Goal: Communication & Community: Share content

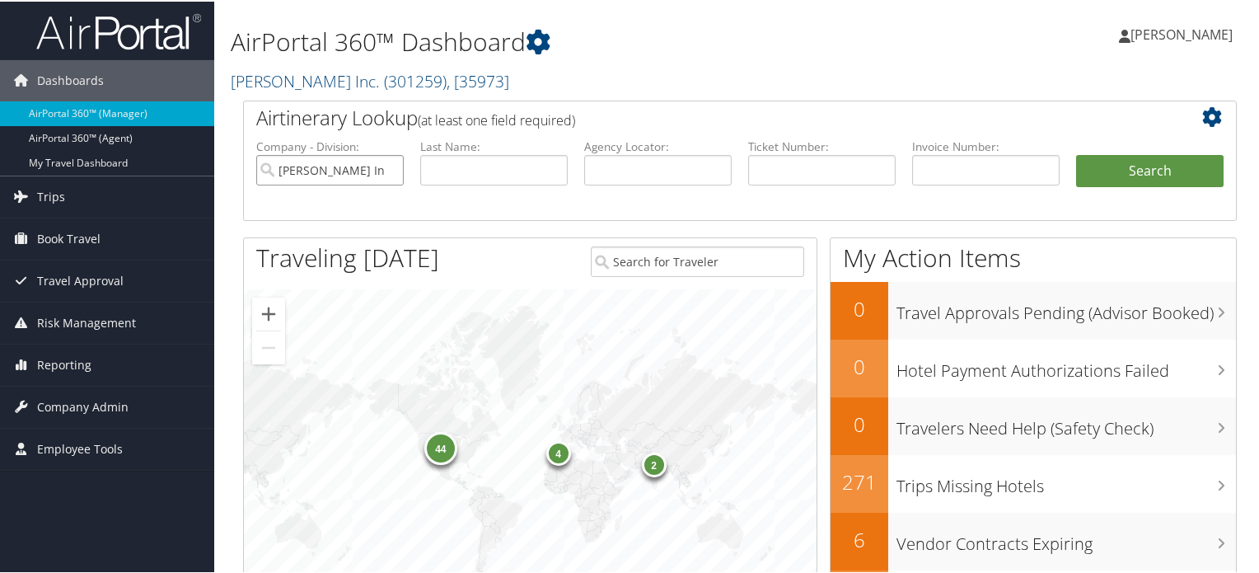
click at [398, 167] on input "[PERSON_NAME] Inc." at bounding box center [329, 168] width 147 height 30
click at [396, 167] on input "search" at bounding box center [329, 168] width 147 height 30
click at [691, 168] on input "text" at bounding box center [657, 168] width 147 height 30
paste input "DMBG9Y"
type input "DMBG9Y"
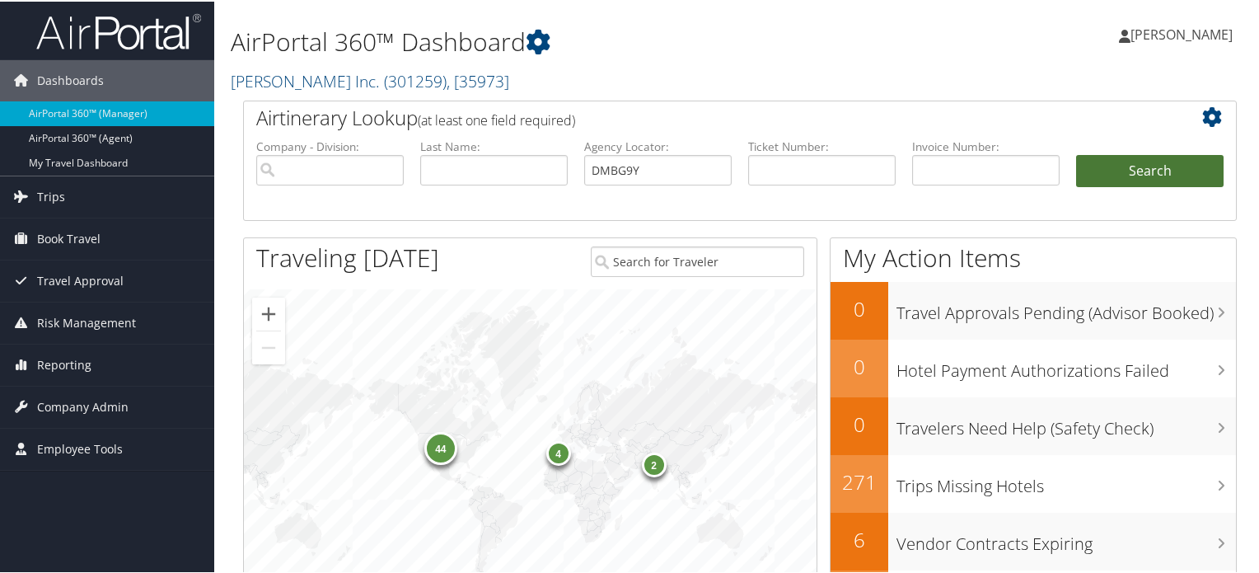
click at [1111, 183] on button "Search" at bounding box center [1149, 169] width 147 height 33
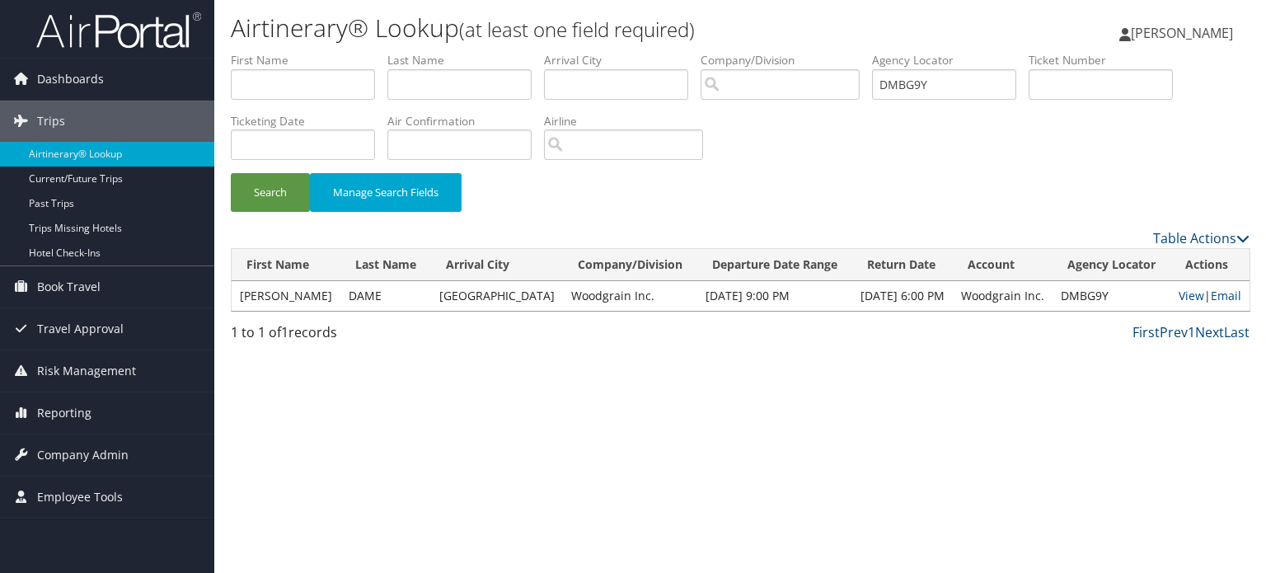
click at [293, 299] on td "KELLY LEROY" at bounding box center [286, 296] width 109 height 30
click at [1210, 299] on link "Email" at bounding box center [1225, 296] width 30 height 16
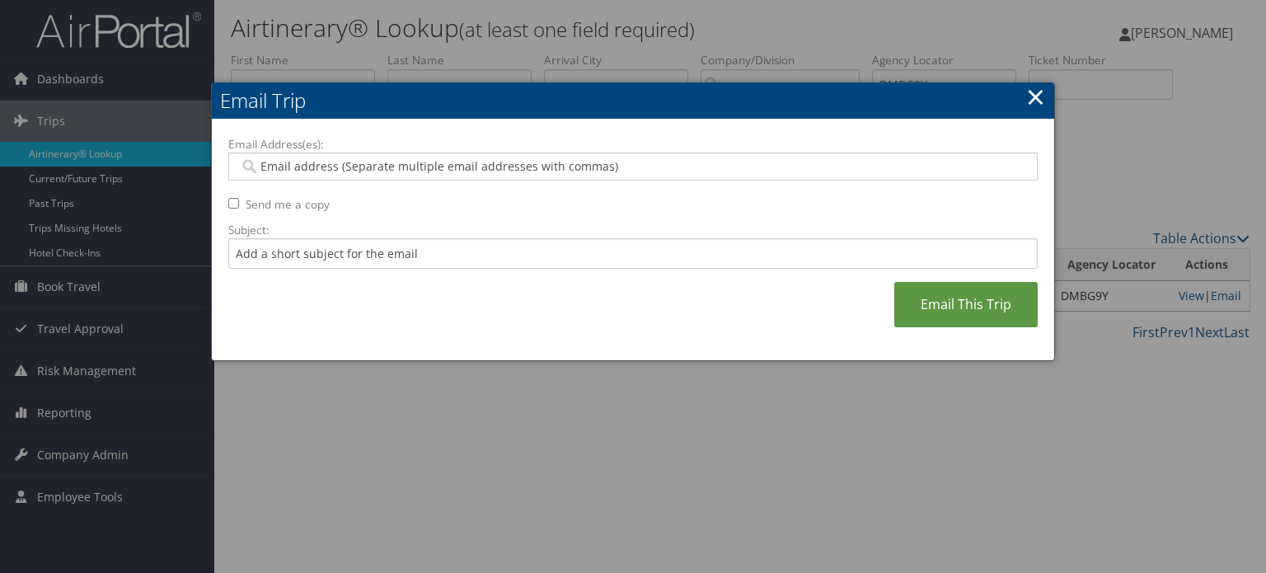
click at [405, 167] on input "Email Address(es):" at bounding box center [633, 166] width 788 height 16
paste input "Brittnie.Self@woodgrain.com"
type input "Brittnie.Self@woodgrain.com"
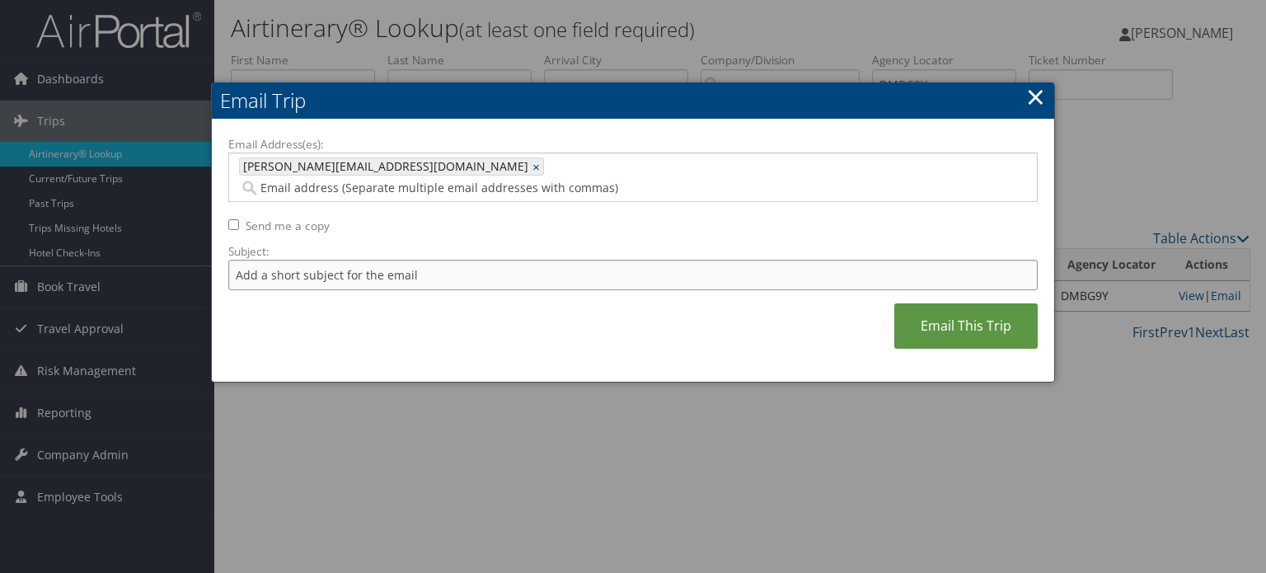
click at [369, 266] on input "Subject:" at bounding box center [632, 275] width 809 height 30
drag, startPoint x: 495, startPoint y: 245, endPoint x: 366, endPoint y: 249, distance: 129.4
click at [366, 260] on input "Car Rental confirmation September 22 - 26" at bounding box center [632, 275] width 809 height 30
type input "Car Rental confirmation for Kelly Dame"
click at [949, 303] on link "Email This Trip" at bounding box center [965, 325] width 143 height 45
